Goal: Navigation & Orientation: Find specific page/section

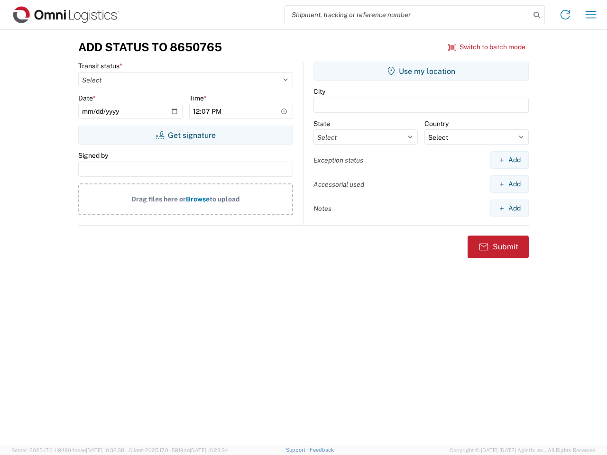
click at [407, 15] on input "search" at bounding box center [407, 15] width 246 height 18
click at [537, 15] on icon at bounding box center [536, 15] width 13 height 13
click at [565, 15] on icon at bounding box center [564, 14] width 15 height 15
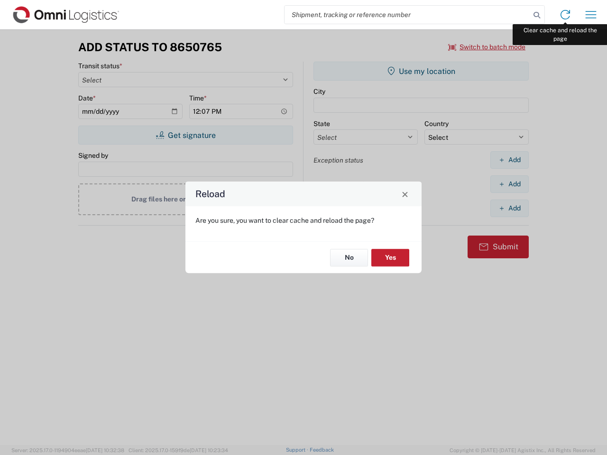
click at [591, 15] on div "Reload Are you sure, you want to clear cache and reload the page? No Yes" at bounding box center [303, 227] width 607 height 455
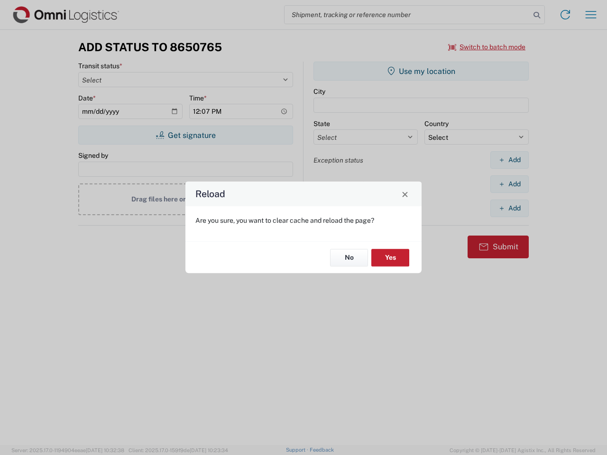
click at [487, 47] on div "Reload Are you sure, you want to clear cache and reload the page? No Yes" at bounding box center [303, 227] width 607 height 455
click at [185, 135] on div "Reload Are you sure, you want to clear cache and reload the page? No Yes" at bounding box center [303, 227] width 607 height 455
click at [421, 71] on div "Reload Are you sure, you want to clear cache and reload the page? No Yes" at bounding box center [303, 227] width 607 height 455
click at [509, 160] on div "Reload Are you sure, you want to clear cache and reload the page? No Yes" at bounding box center [303, 227] width 607 height 455
click at [509, 184] on div "Reload Are you sure, you want to clear cache and reload the page? No Yes" at bounding box center [303, 227] width 607 height 455
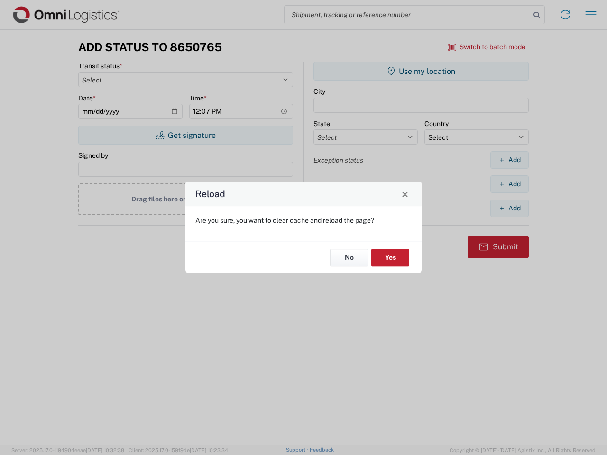
click at [509, 208] on div "Reload Are you sure, you want to clear cache and reload the page? No Yes" at bounding box center [303, 227] width 607 height 455
